Goal: Find specific page/section: Find specific page/section

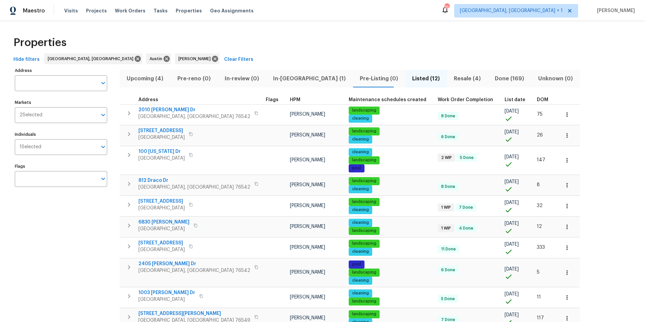
click at [284, 79] on span "In-[GEOGRAPHIC_DATA] (1)" at bounding box center [309, 78] width 79 height 9
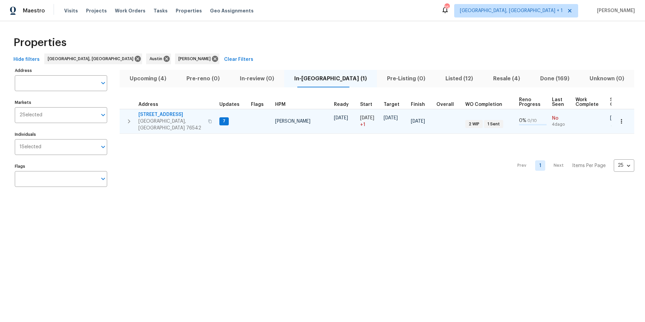
click at [168, 116] on span "[STREET_ADDRESS]" at bounding box center [170, 114] width 65 height 7
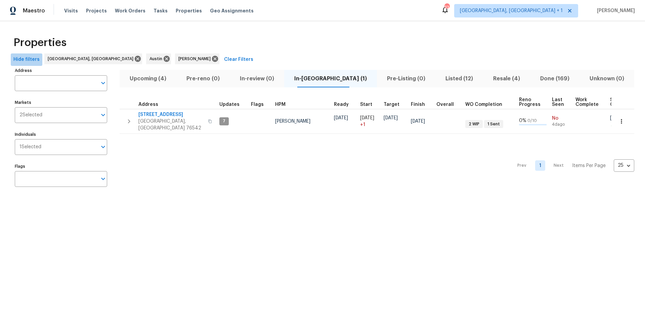
click at [36, 58] on span "Hide filters" at bounding box center [26, 59] width 26 height 8
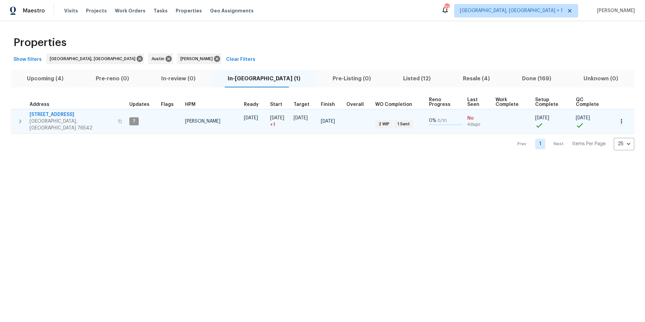
click at [70, 114] on span "[STREET_ADDRESS]" at bounding box center [72, 114] width 84 height 7
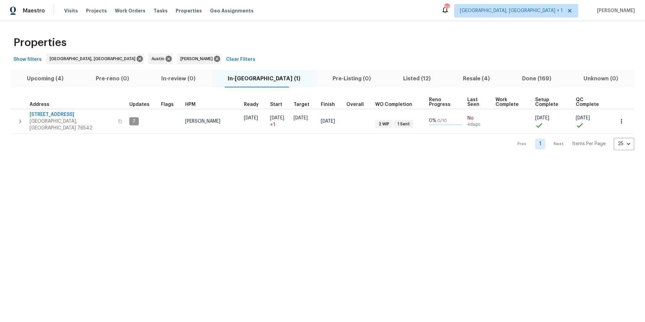
click at [53, 82] on span "Upcoming (4)" at bounding box center [45, 78] width 61 height 9
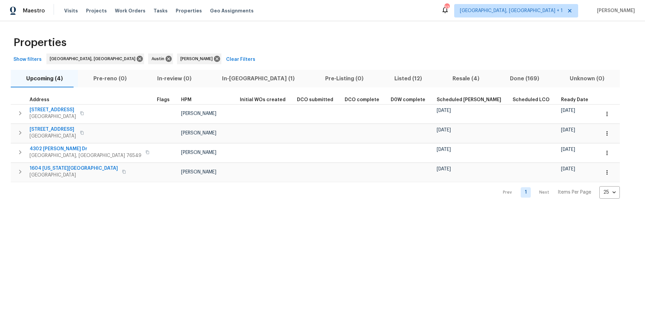
click at [483, 98] on span "Ready Date" at bounding box center [574, 99] width 27 height 5
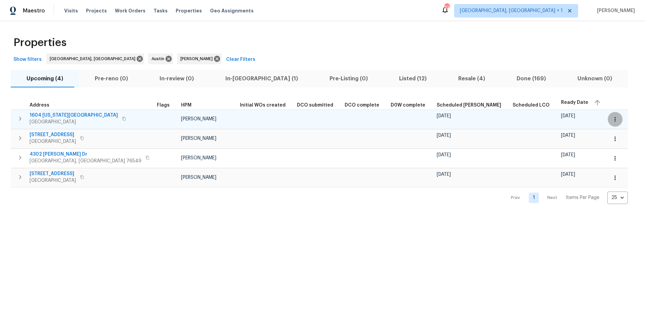
click at [483, 120] on icon "button" at bounding box center [614, 119] width 7 height 7
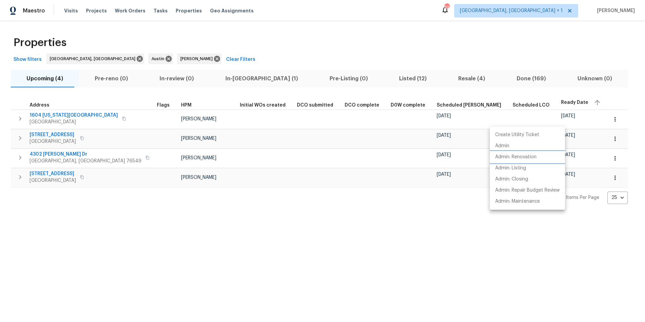
click at [483, 155] on p "Admin: Renovation" at bounding box center [515, 156] width 41 height 7
click at [86, 118] on div at bounding box center [322, 161] width 645 height 322
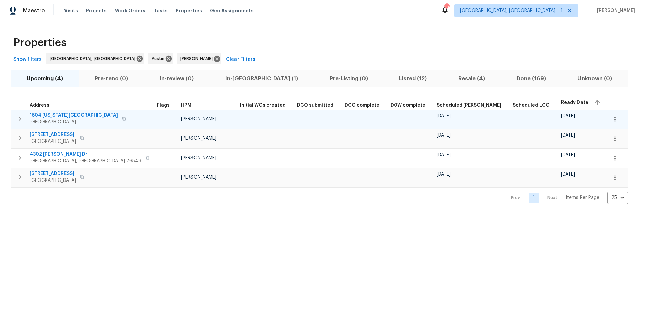
click at [63, 115] on span "1604 [US_STATE][GEOGRAPHIC_DATA]" at bounding box center [74, 115] width 88 height 7
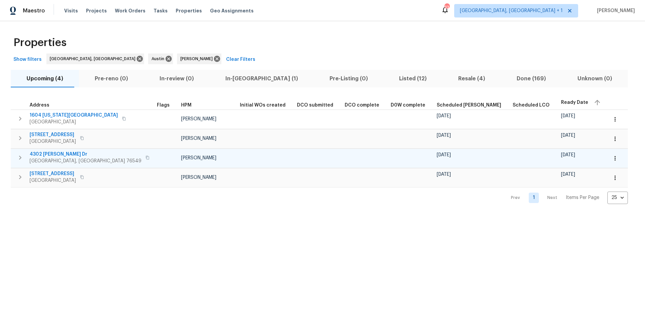
click at [483, 159] on icon "button" at bounding box center [614, 158] width 7 height 7
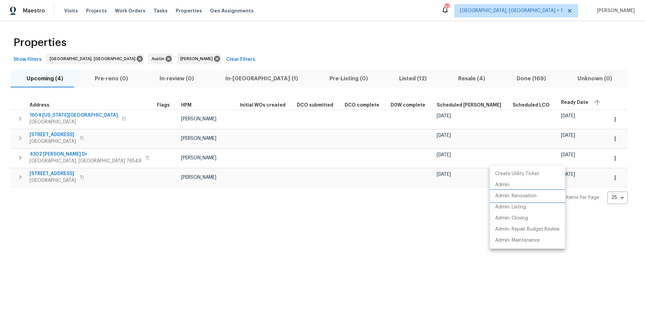
click at [483, 198] on p "Admin: Renovation" at bounding box center [515, 195] width 41 height 7
drag, startPoint x: 55, startPoint y: 173, endPoint x: 64, endPoint y: 172, distance: 8.7
click at [59, 172] on div at bounding box center [322, 161] width 645 height 322
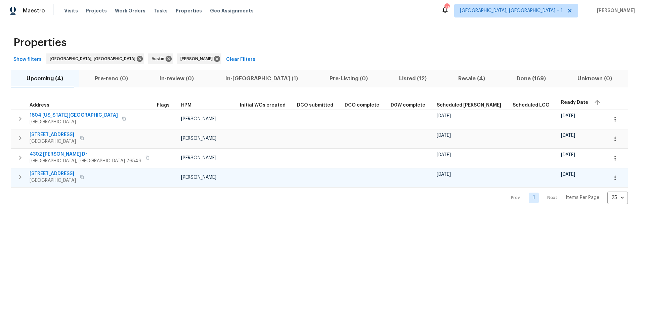
click at [483, 178] on icon "button" at bounding box center [614, 177] width 7 height 7
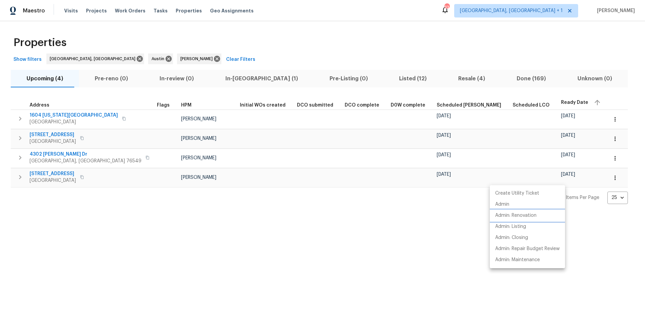
click at [483, 202] on p "Admin: Renovation" at bounding box center [515, 215] width 41 height 7
